Goal: Task Accomplishment & Management: Use online tool/utility

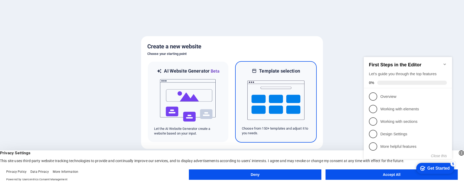
click at [267, 105] on img at bounding box center [275, 100] width 57 height 52
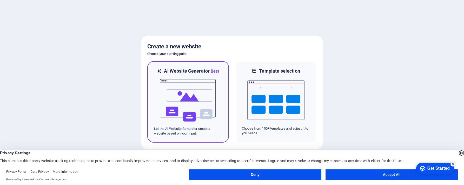
click at [194, 99] on img at bounding box center [188, 100] width 57 height 52
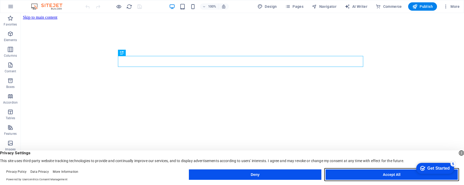
click at [354, 172] on button "Accept All" at bounding box center [392, 174] width 132 height 10
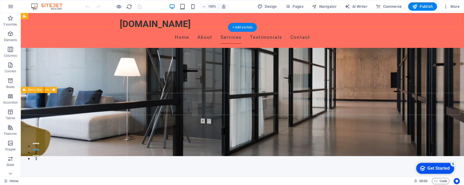
scroll to position [2, 0]
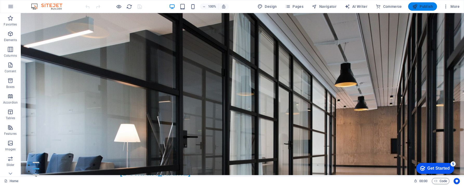
click at [419, 6] on span "Publish" at bounding box center [422, 6] width 21 height 5
